Goal: Task Accomplishment & Management: Manage account settings

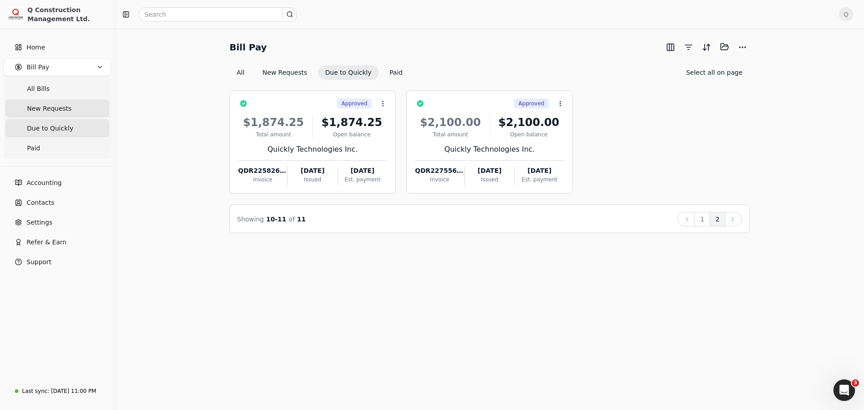
click at [51, 110] on span "New Requests" at bounding box center [49, 108] width 45 height 9
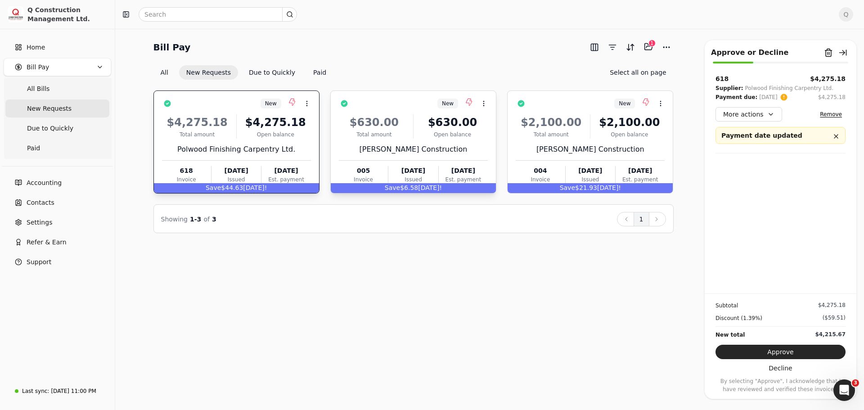
click at [461, 142] on div "$630.00 Total amount $630.00 Open balance [PERSON_NAME] Construction 005 Invoic…" at bounding box center [413, 147] width 149 height 77
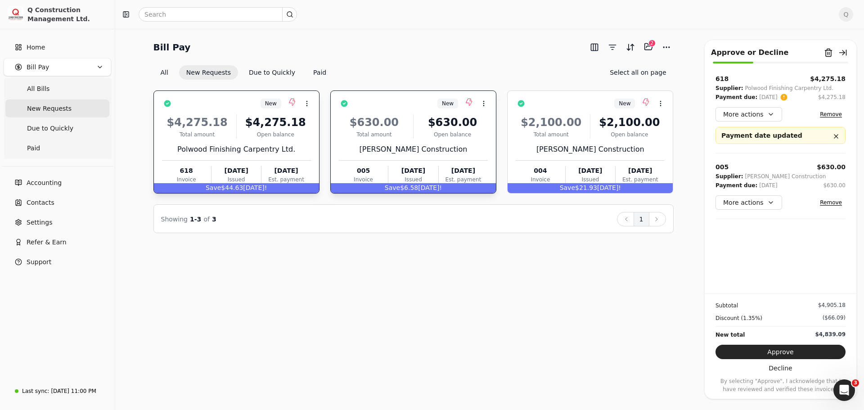
click at [491, 58] on div "Bill Pay Selected items: 2 2 All New Requests Due to Quickly Paid Select all on…" at bounding box center [413, 60] width 520 height 40
click at [41, 90] on span "All Bills" at bounding box center [38, 88] width 23 height 9
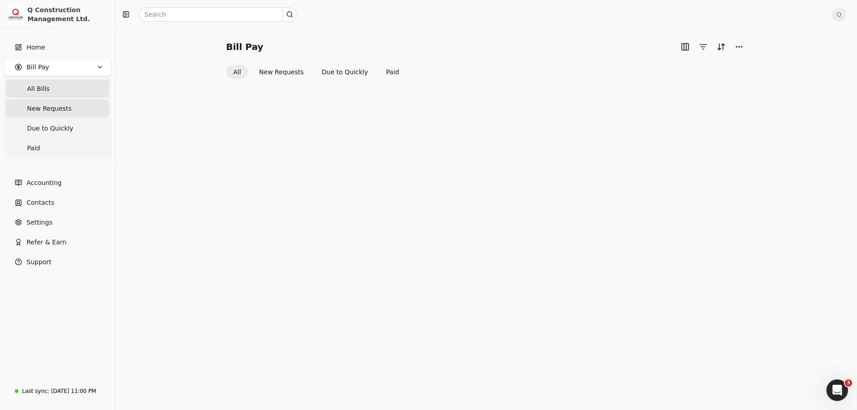
click at [42, 112] on span "New Requests" at bounding box center [49, 108] width 45 height 9
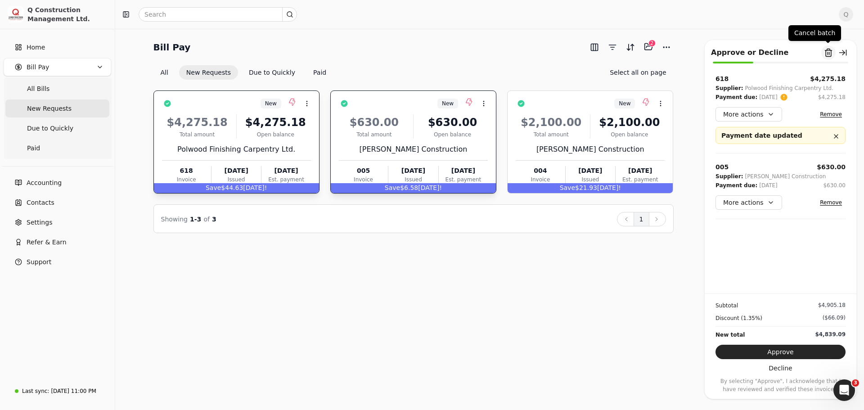
click at [828, 54] on button "Remove from batch" at bounding box center [828, 52] width 14 height 14
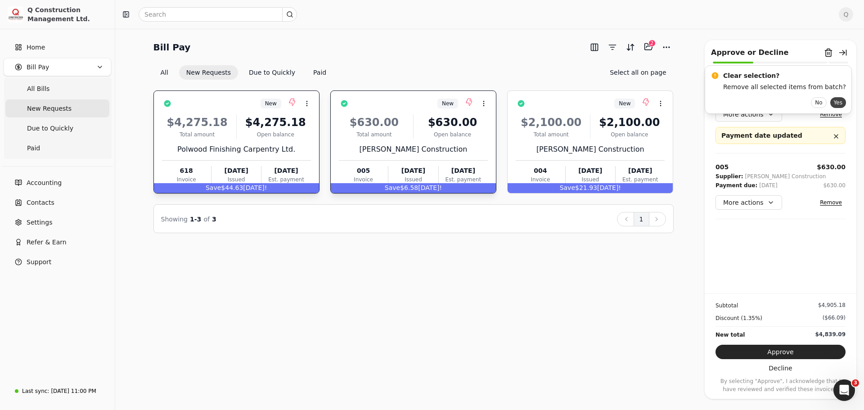
click at [830, 106] on button "Yes" at bounding box center [838, 102] width 16 height 11
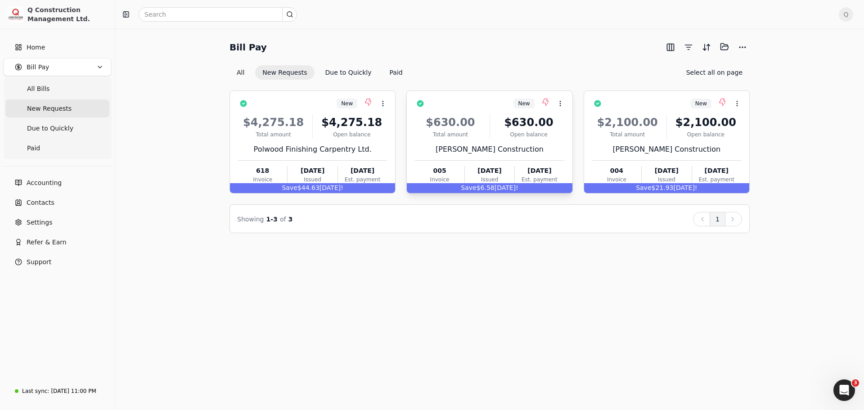
click at [538, 142] on div "$630.00 Total amount $630.00 Open balance [PERSON_NAME] Construction 005 Invoic…" at bounding box center [489, 147] width 149 height 77
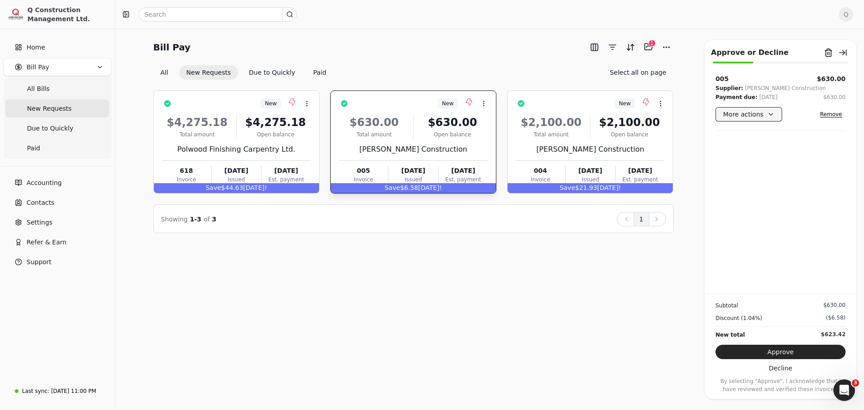
click at [765, 117] on button "More actions" at bounding box center [749, 114] width 67 height 14
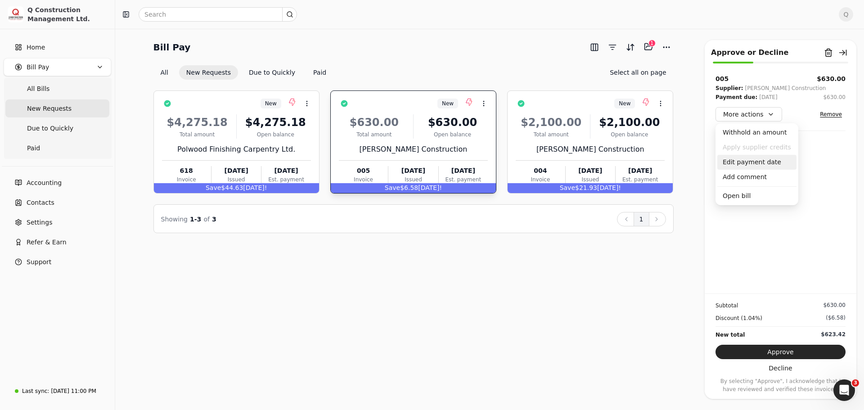
click at [743, 167] on div "Edit payment date" at bounding box center [756, 162] width 79 height 15
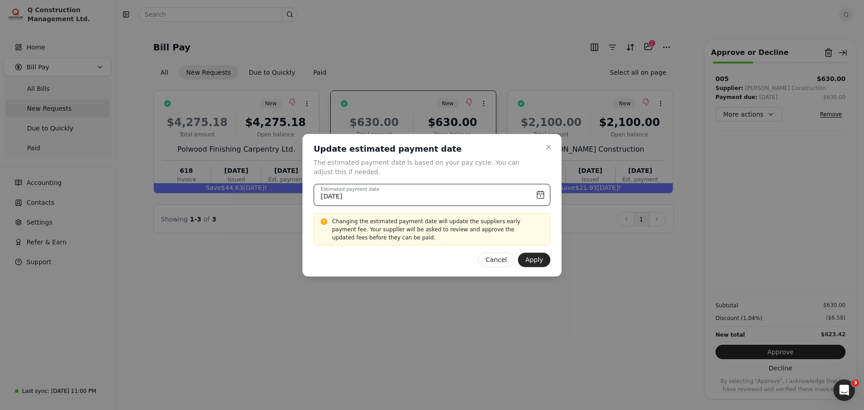
click at [539, 194] on input "[DATE]" at bounding box center [432, 195] width 237 height 22
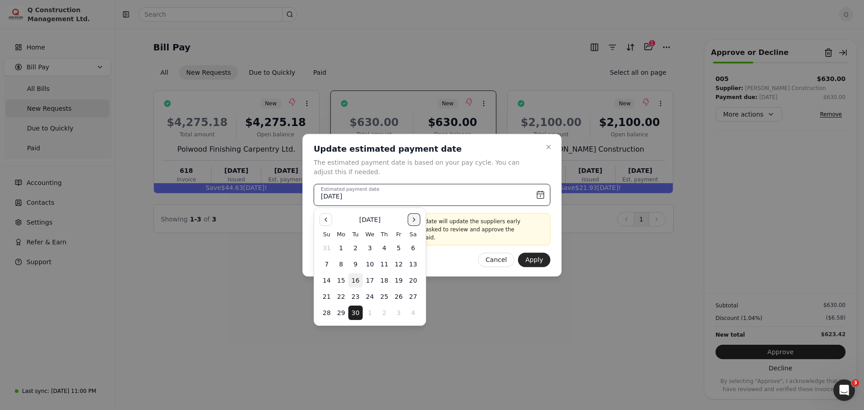
click at [415, 219] on button "Go to the Next Month" at bounding box center [414, 219] width 13 height 13
click at [385, 281] on button "16" at bounding box center [384, 280] width 14 height 14
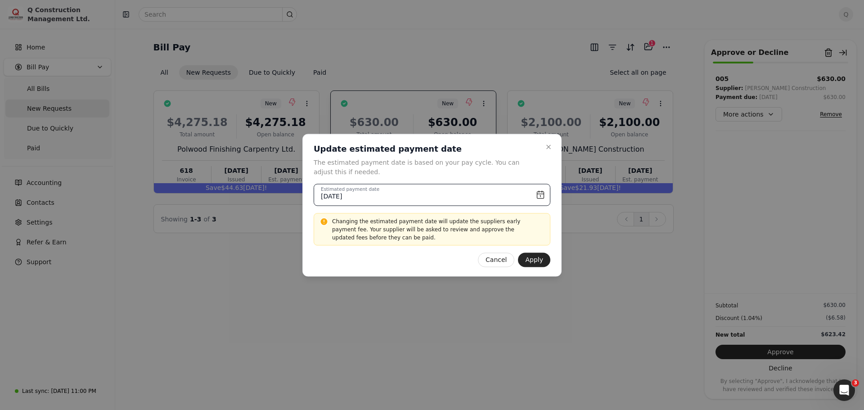
click at [541, 193] on input "[DATE]" at bounding box center [432, 195] width 237 height 22
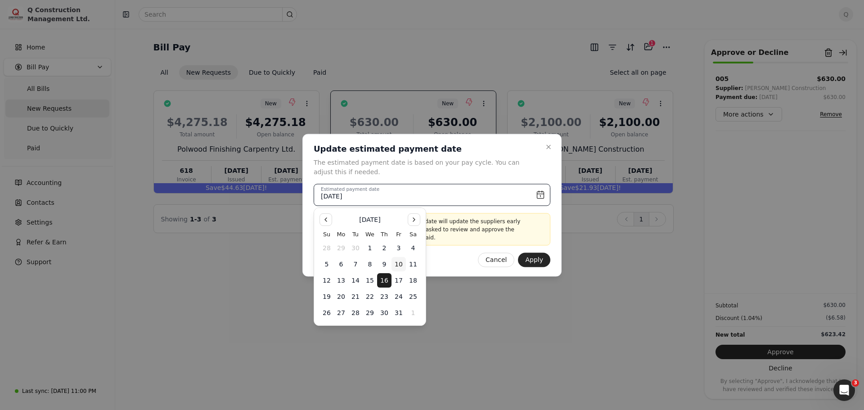
click at [401, 264] on button "10" at bounding box center [399, 264] width 14 height 14
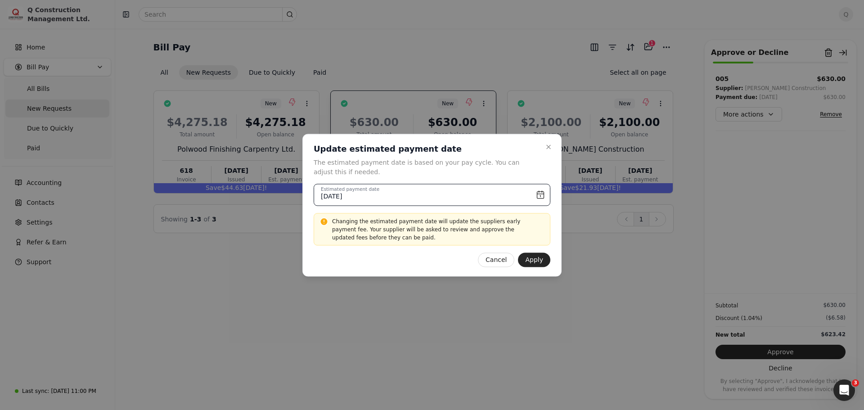
click at [542, 193] on input "[DATE]" at bounding box center [432, 195] width 237 height 22
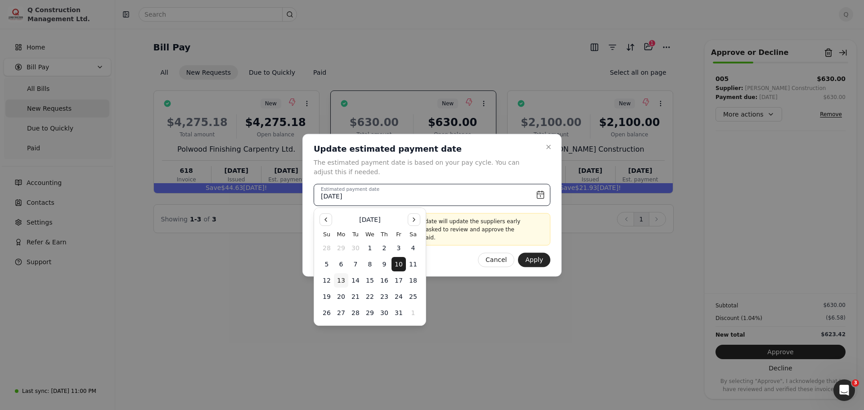
click at [342, 280] on button "13" at bounding box center [341, 280] width 14 height 14
type input "[DATE]"
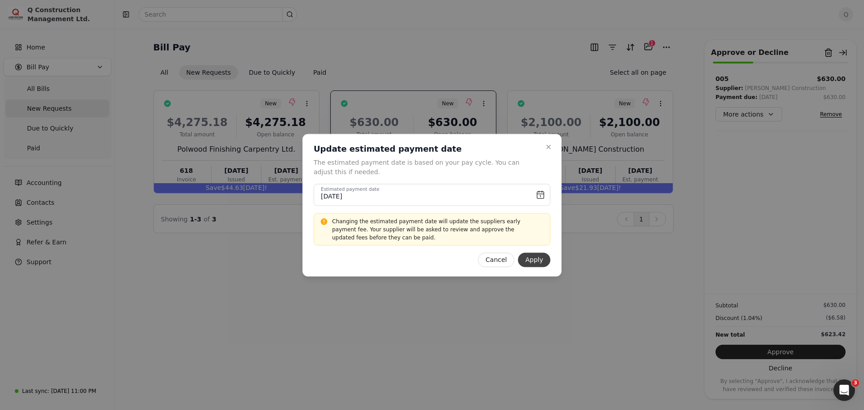
click at [530, 258] on button "Apply" at bounding box center [534, 259] width 32 height 14
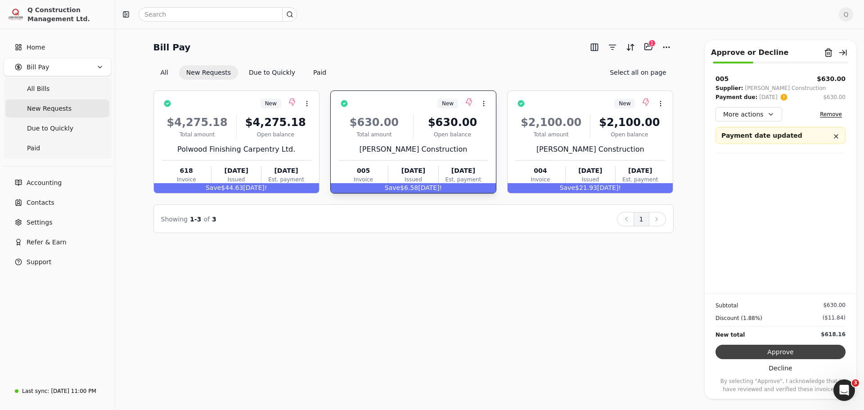
click at [771, 352] on button "Approve" at bounding box center [781, 352] width 130 height 14
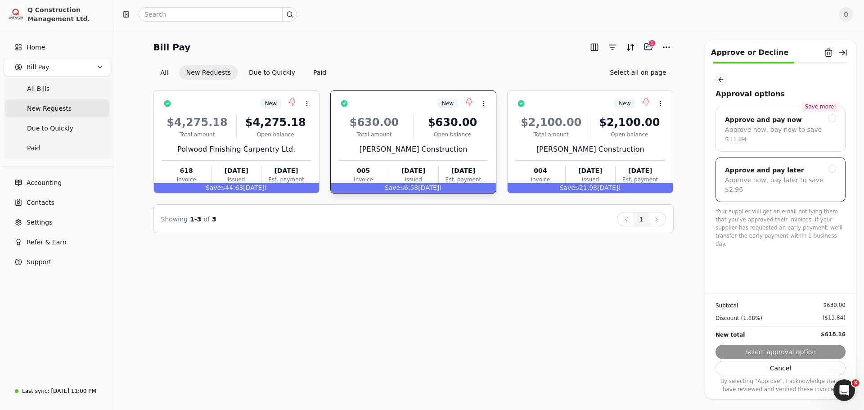
click at [830, 157] on div "Approve and pay later Approve now, pay later to save $2.96" at bounding box center [781, 179] width 130 height 45
click at [780, 352] on button "Submit approval" at bounding box center [781, 352] width 130 height 14
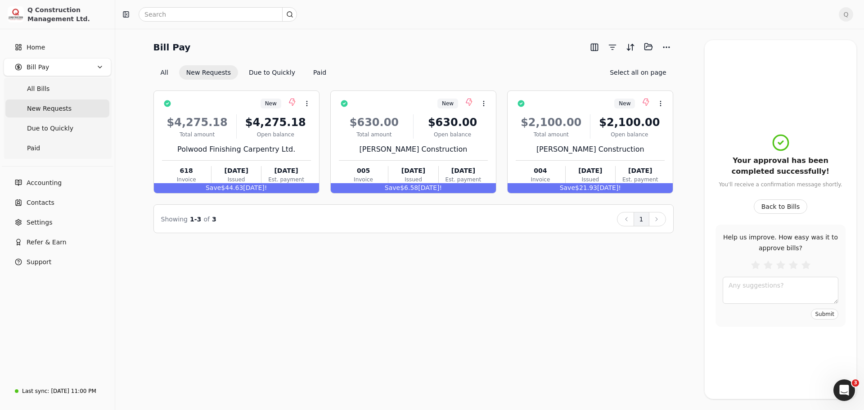
click at [445, 308] on div "Bill Pay Selected items: 0 All New Requests Due to Quickly Paid Select all on p…" at bounding box center [489, 219] width 749 height 381
click at [850, 17] on span "Q" at bounding box center [846, 14] width 14 height 14
click at [792, 71] on span "Sign Out" at bounding box center [783, 75] width 27 height 9
